Goal: Task Accomplishment & Management: Manage account settings

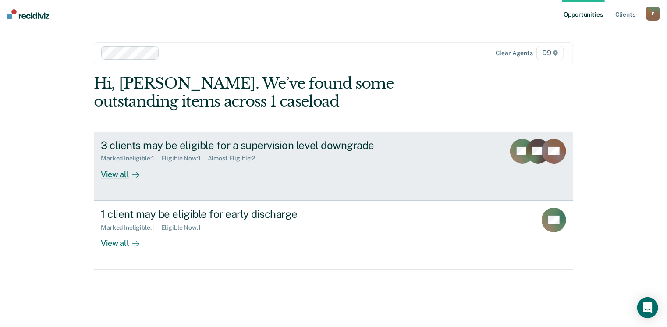
click at [123, 171] on div "View all" at bounding box center [125, 170] width 49 height 17
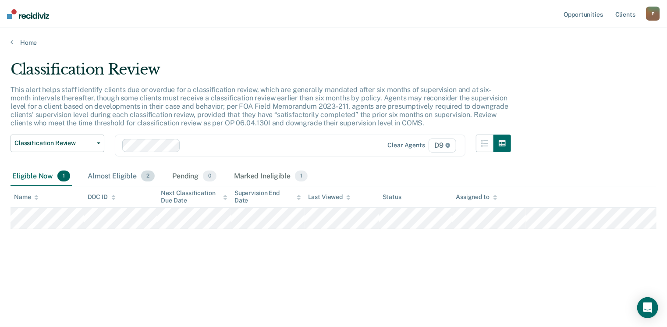
click at [113, 177] on div "Almost Eligible 2" at bounding box center [121, 176] width 71 height 19
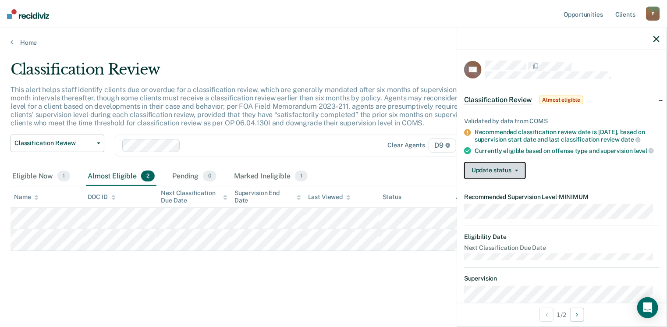
click at [483, 174] on button "Update status" at bounding box center [495, 171] width 62 height 18
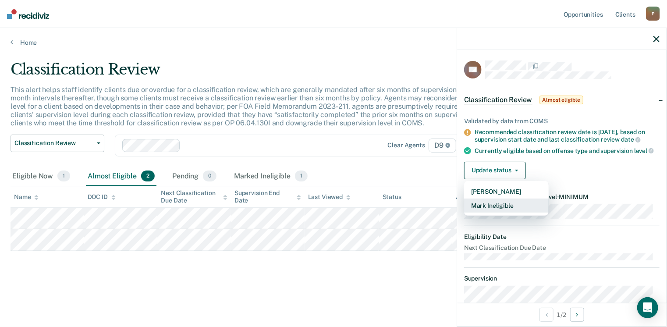
click at [489, 213] on button "Mark Ineligible" at bounding box center [506, 205] width 85 height 14
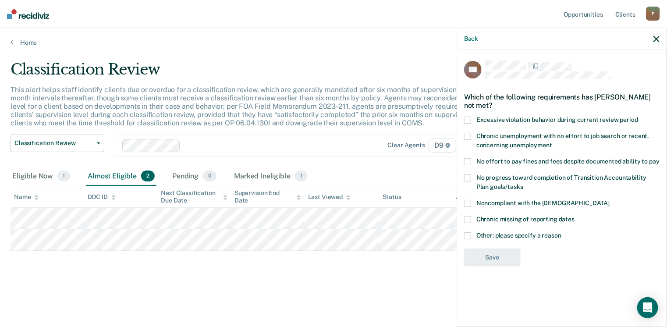
click at [468, 174] on span at bounding box center [467, 177] width 7 height 7
click at [523, 184] on input "No progress toward completion of Transition Accountability Plan goals/tasks" at bounding box center [523, 184] width 0 height 0
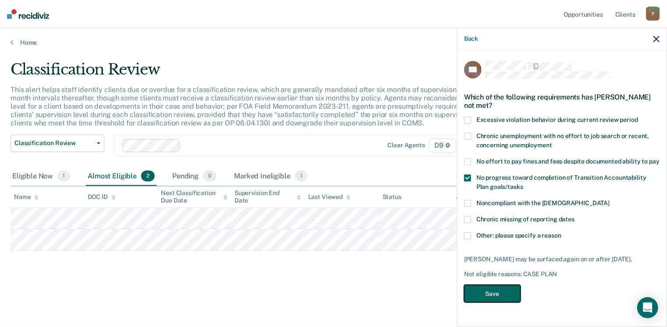
click at [484, 293] on button "Save" at bounding box center [492, 294] width 57 height 18
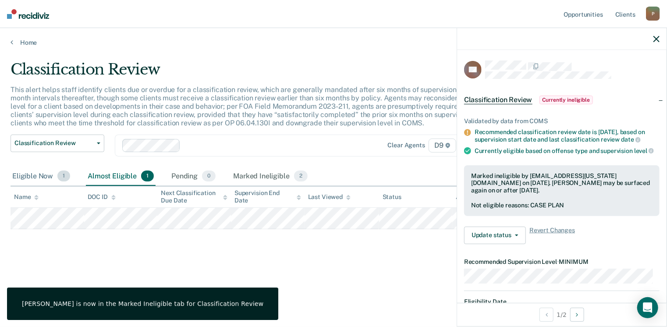
click at [28, 179] on div "Eligible Now 1" at bounding box center [41, 176] width 61 height 19
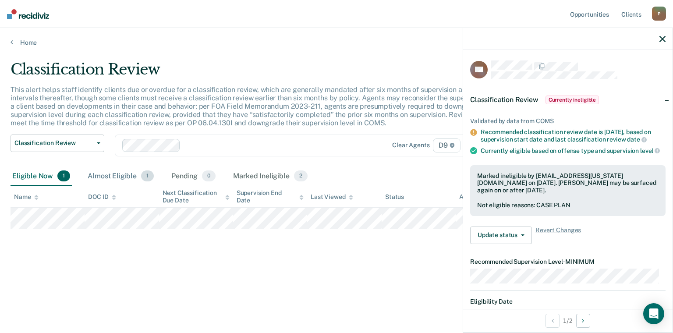
click at [124, 175] on div "Almost Eligible 1" at bounding box center [121, 176] width 70 height 19
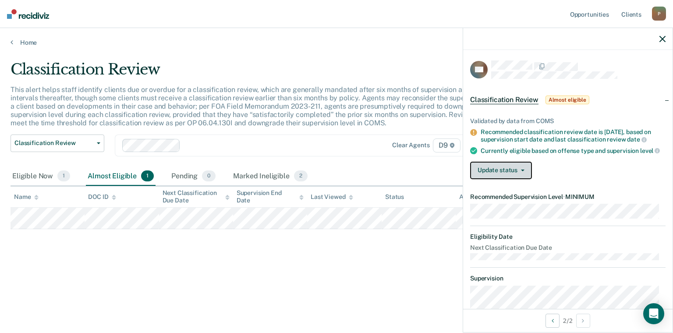
click at [515, 179] on button "Update status" at bounding box center [501, 171] width 62 height 18
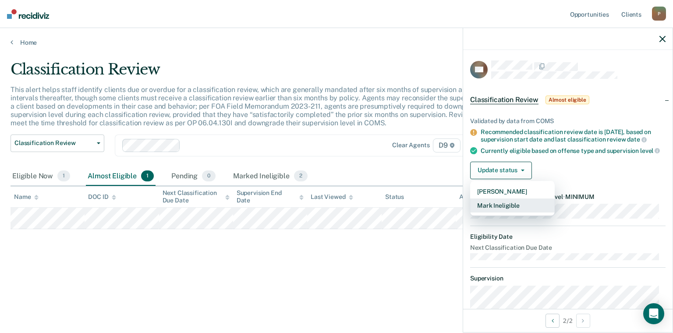
click at [510, 213] on button "Mark Ineligible" at bounding box center [512, 205] width 85 height 14
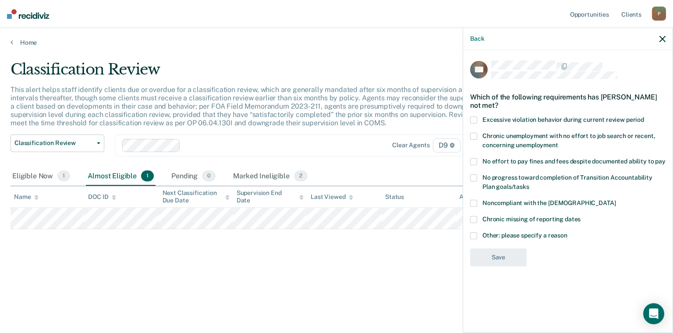
click at [475, 237] on span at bounding box center [473, 235] width 7 height 7
click at [567, 232] on input "Other: please specify a reason" at bounding box center [567, 232] width 0 height 0
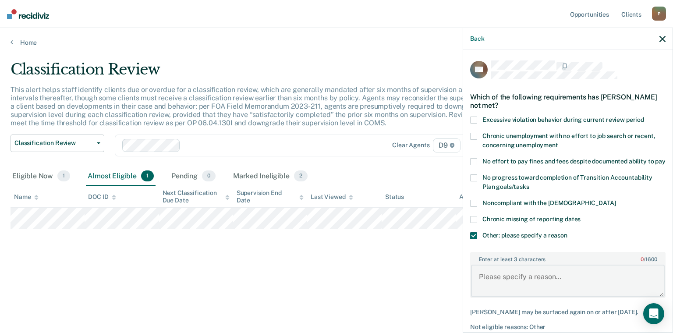
click at [514, 286] on textarea "Enter at least 3 characters 0 / 1600" at bounding box center [568, 281] width 194 height 32
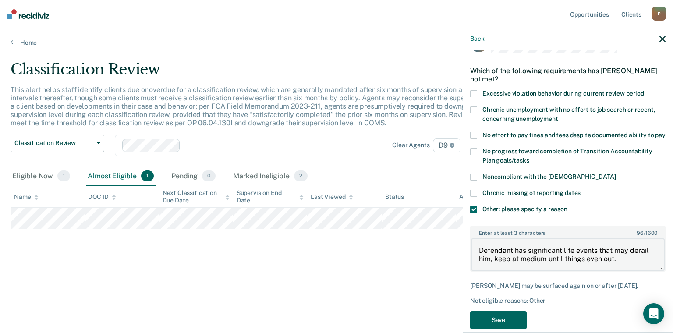
scroll to position [55, 0]
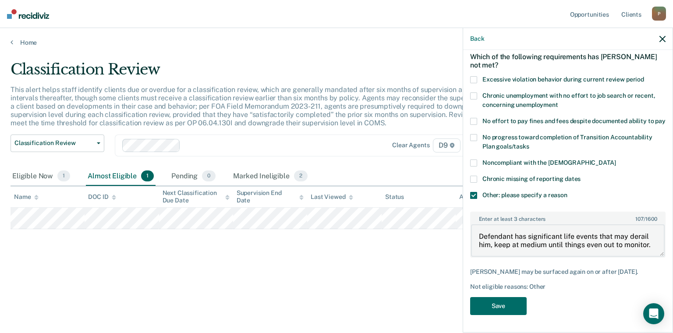
drag, startPoint x: 653, startPoint y: 237, endPoint x: 377, endPoint y: 233, distance: 275.7
click at [377, 233] on body "Looks like you’re using Internet Explorer 11. For faster loading and a better e…" at bounding box center [336, 166] width 673 height 333
type textarea "Defendant has significant life events that may derail him, keep at medium until…"
click at [505, 303] on button "Save" at bounding box center [498, 306] width 57 height 18
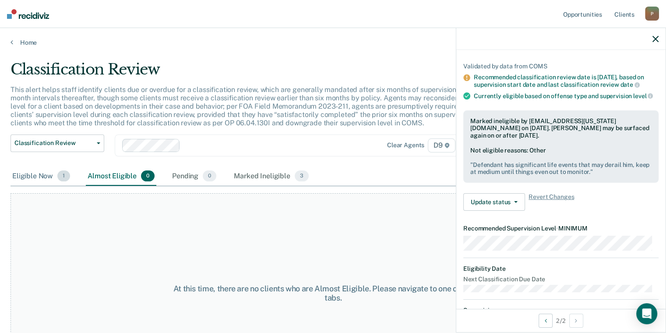
click at [31, 172] on div "Eligible Now 1" at bounding box center [41, 176] width 61 height 19
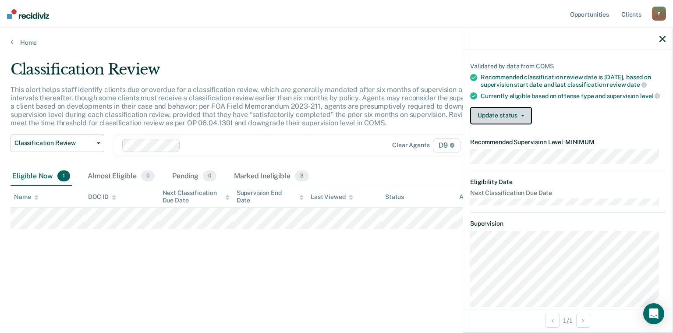
click at [516, 119] on button "Update status" at bounding box center [501, 116] width 62 height 18
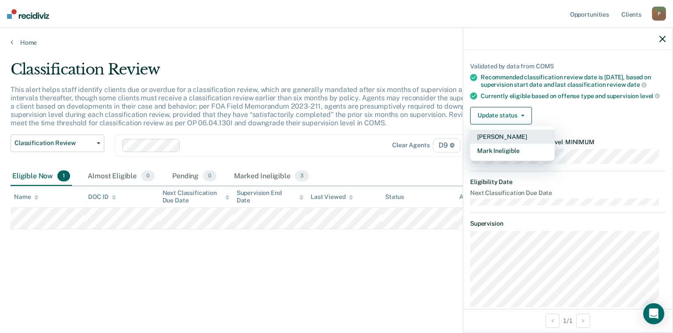
click at [521, 142] on button "[PERSON_NAME]" at bounding box center [512, 137] width 85 height 14
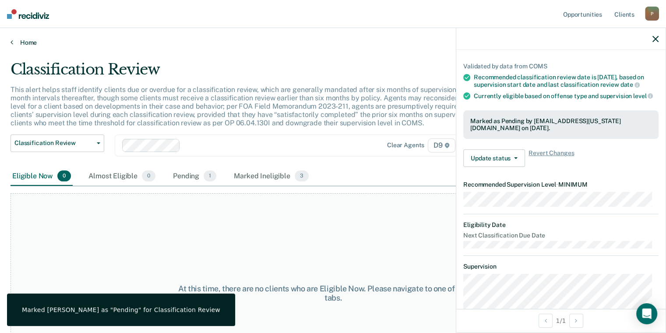
click at [35, 43] on link "Home" at bounding box center [333, 43] width 645 height 8
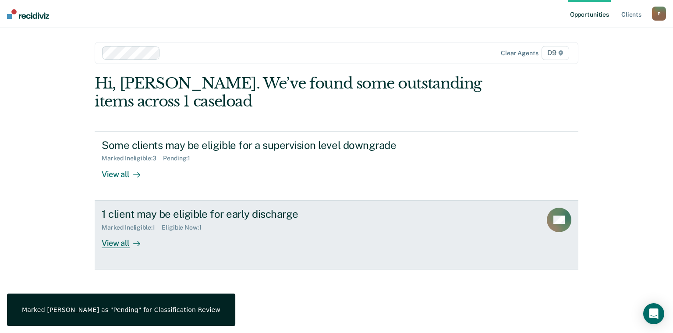
click at [124, 241] on div "View all" at bounding box center [126, 239] width 49 height 17
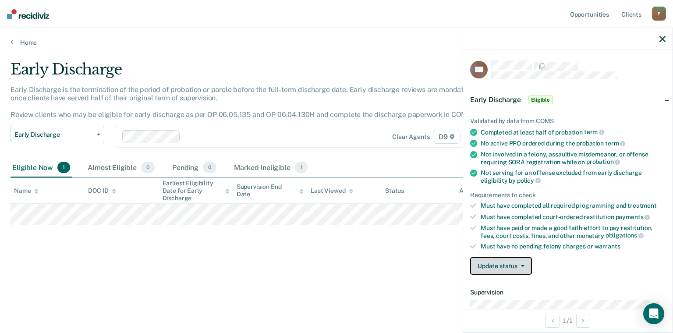
click at [492, 266] on button "Update status" at bounding box center [501, 266] width 62 height 18
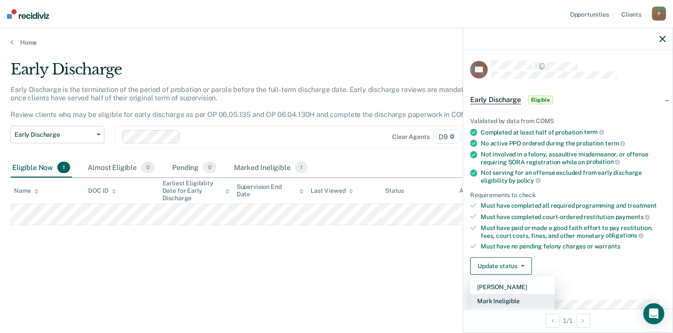
click at [491, 301] on button "Mark Ineligible" at bounding box center [512, 301] width 85 height 14
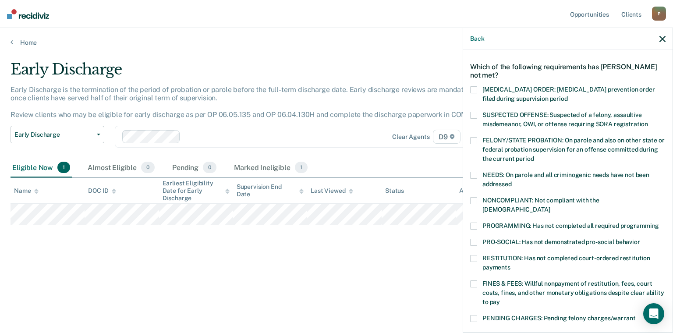
scroll to position [44, 0]
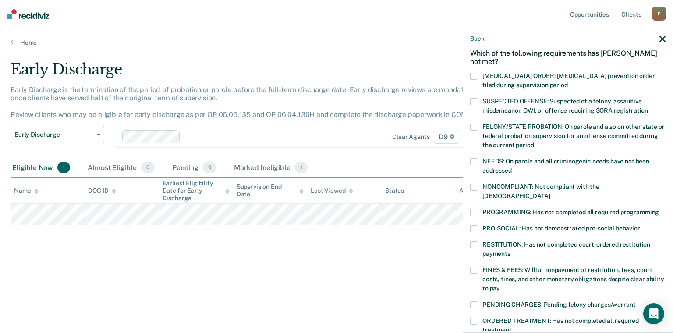
click at [478, 267] on label "FINES & FEES: Willful nonpayment of restitution, fees, court costs, fines, and …" at bounding box center [567, 281] width 195 height 28
click at [500, 285] on input "FINES & FEES: Willful nonpayment of restitution, fees, court costs, fines, and …" at bounding box center [500, 285] width 0 height 0
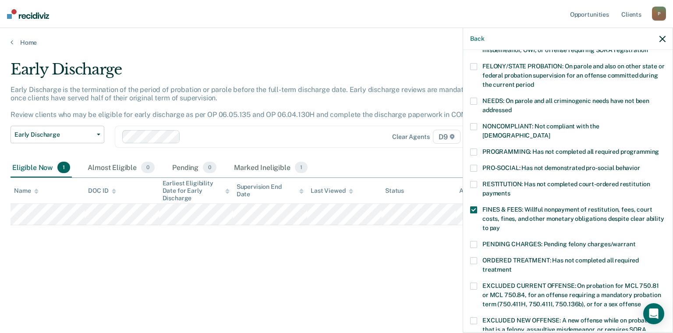
scroll to position [95, 0]
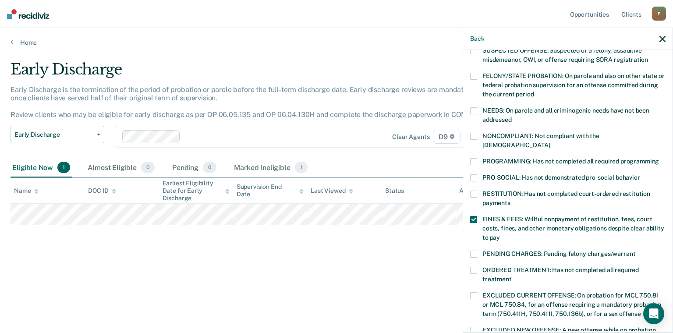
click at [470, 158] on span at bounding box center [473, 161] width 7 height 7
click at [659, 158] on input "PROGRAMMING: Has not completed all required programming" at bounding box center [659, 158] width 0 height 0
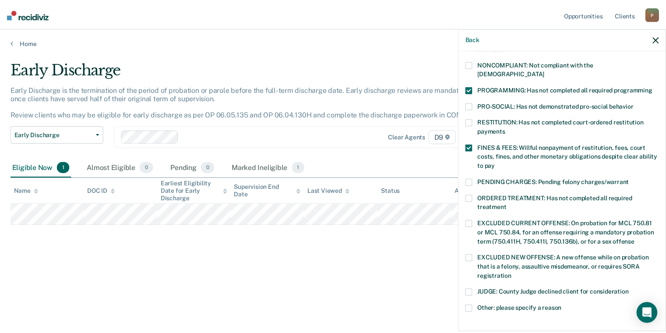
scroll to position [270, 0]
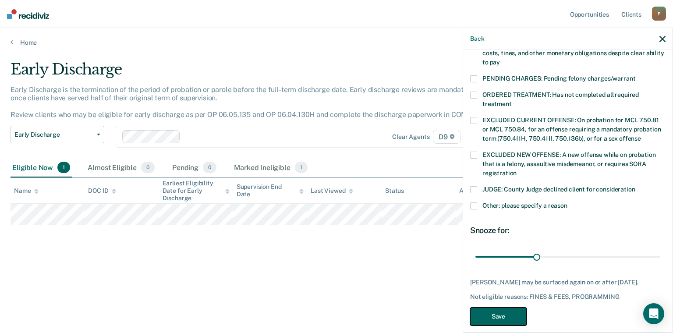
click at [495, 308] on button "Save" at bounding box center [498, 317] width 57 height 18
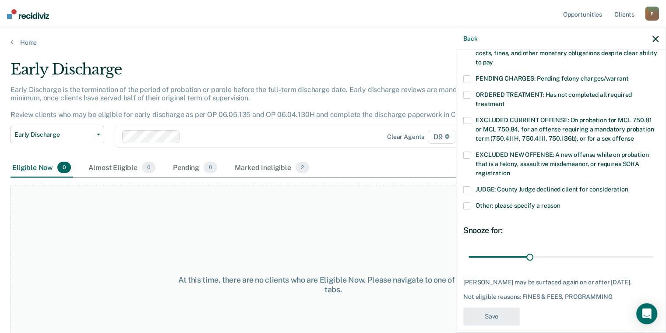
scroll to position [230, 0]
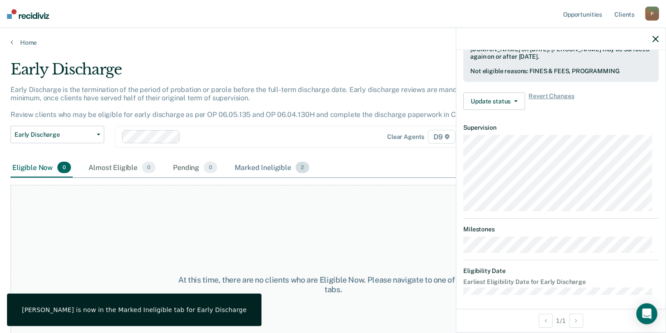
click at [283, 167] on div "Marked Ineligible 2" at bounding box center [272, 167] width 78 height 19
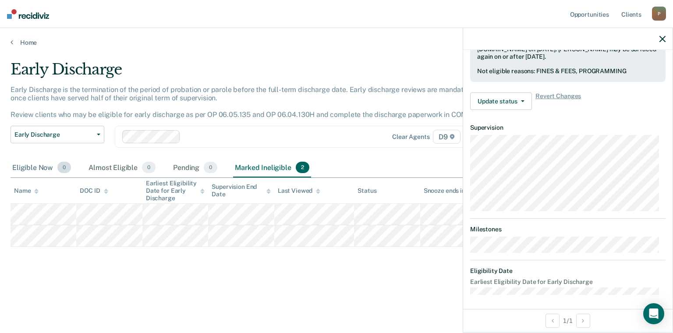
click at [43, 167] on div "Eligible Now 0" at bounding box center [42, 167] width 62 height 19
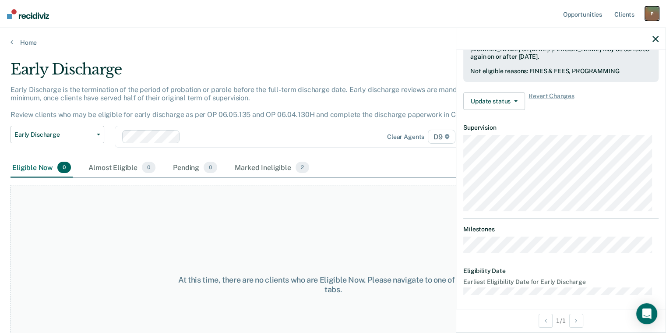
click at [653, 13] on div "P" at bounding box center [652, 14] width 14 height 14
click at [585, 58] on link "Log Out" at bounding box center [617, 57] width 71 height 7
